Goal: Information Seeking & Learning: Learn about a topic

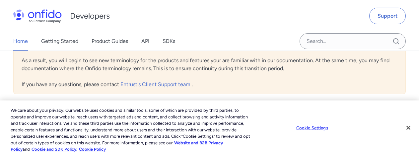
scroll to position [169, 0]
click at [409, 128] on button "Close" at bounding box center [408, 127] width 15 height 15
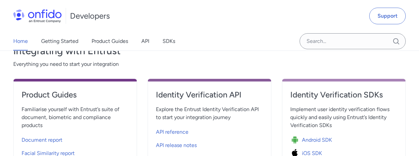
scroll to position [271, 0]
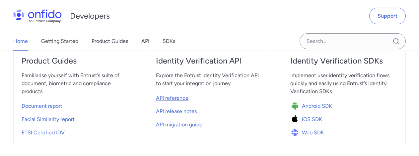
click at [181, 99] on span "API reference" at bounding box center [172, 98] width 33 height 8
select select "http"
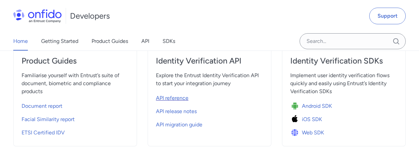
select select "http"
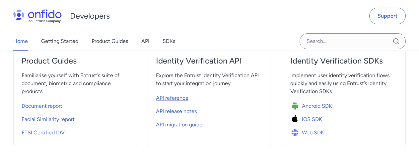
select select "http"
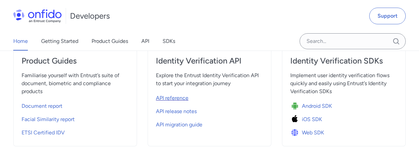
select select "http"
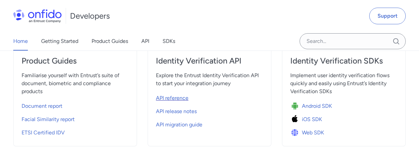
select select "http"
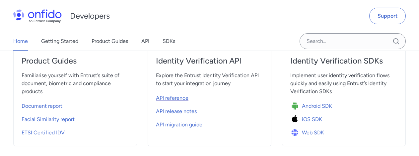
select select "http"
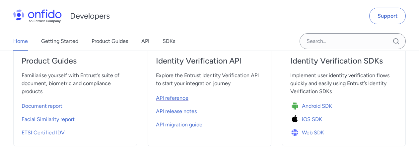
select select "http"
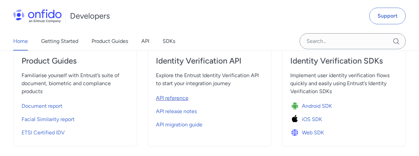
select select "http"
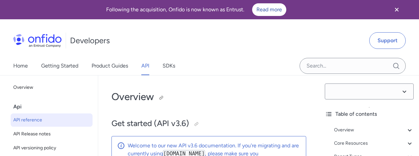
select select "3.6.0"
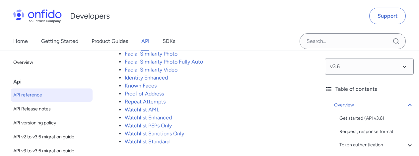
scroll to position [1727, 0]
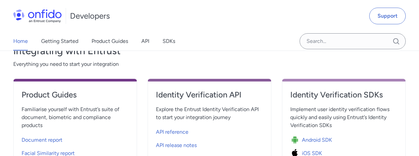
scroll to position [169, 0]
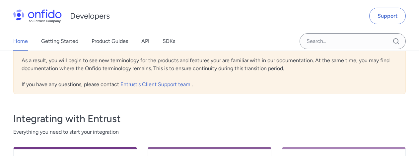
click at [17, 43] on link "Home" at bounding box center [20, 41] width 15 height 19
